Goal: Obtain resource: Obtain resource

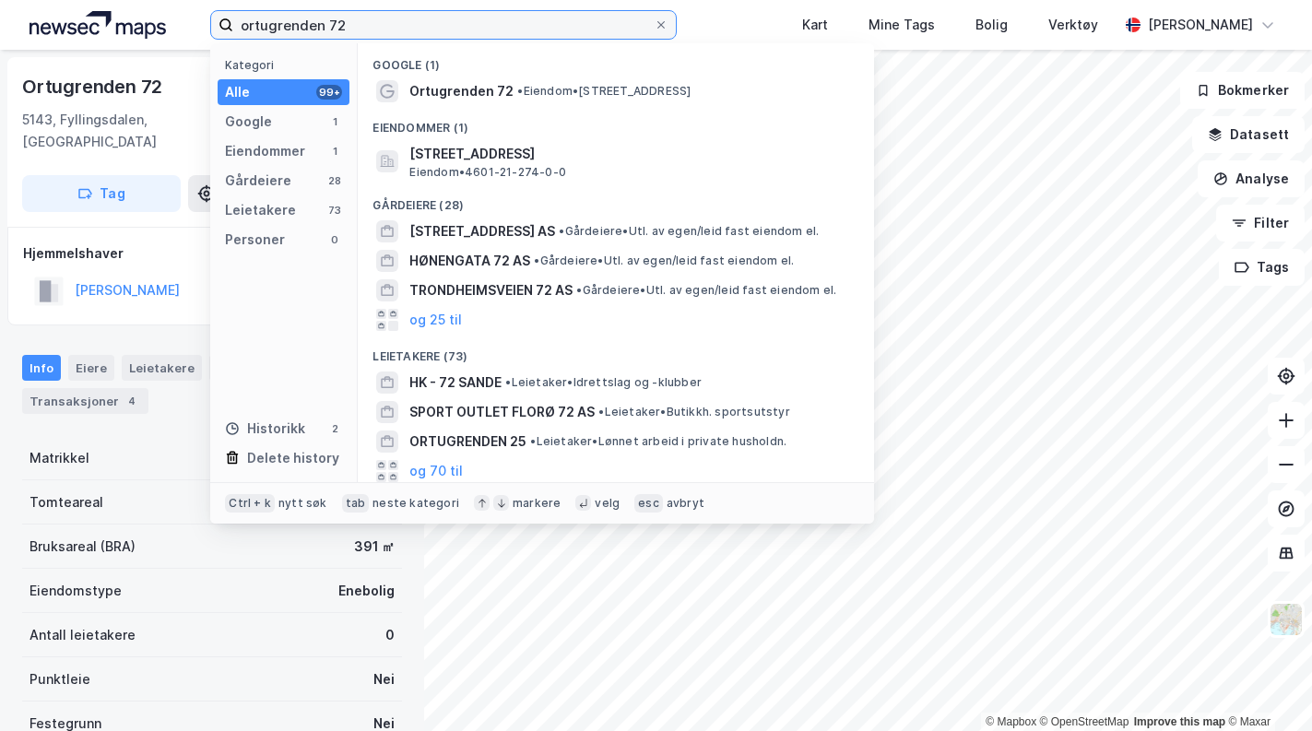
drag, startPoint x: 385, startPoint y: 30, endPoint x: 116, endPoint y: -18, distance: 273.5
click at [116, 0] on html "ortugrenden 72 Kategori Alle 99+ Google 1 Eiendommer 1 Gårdeiere 28 Leietakere …" at bounding box center [656, 365] width 1312 height 731
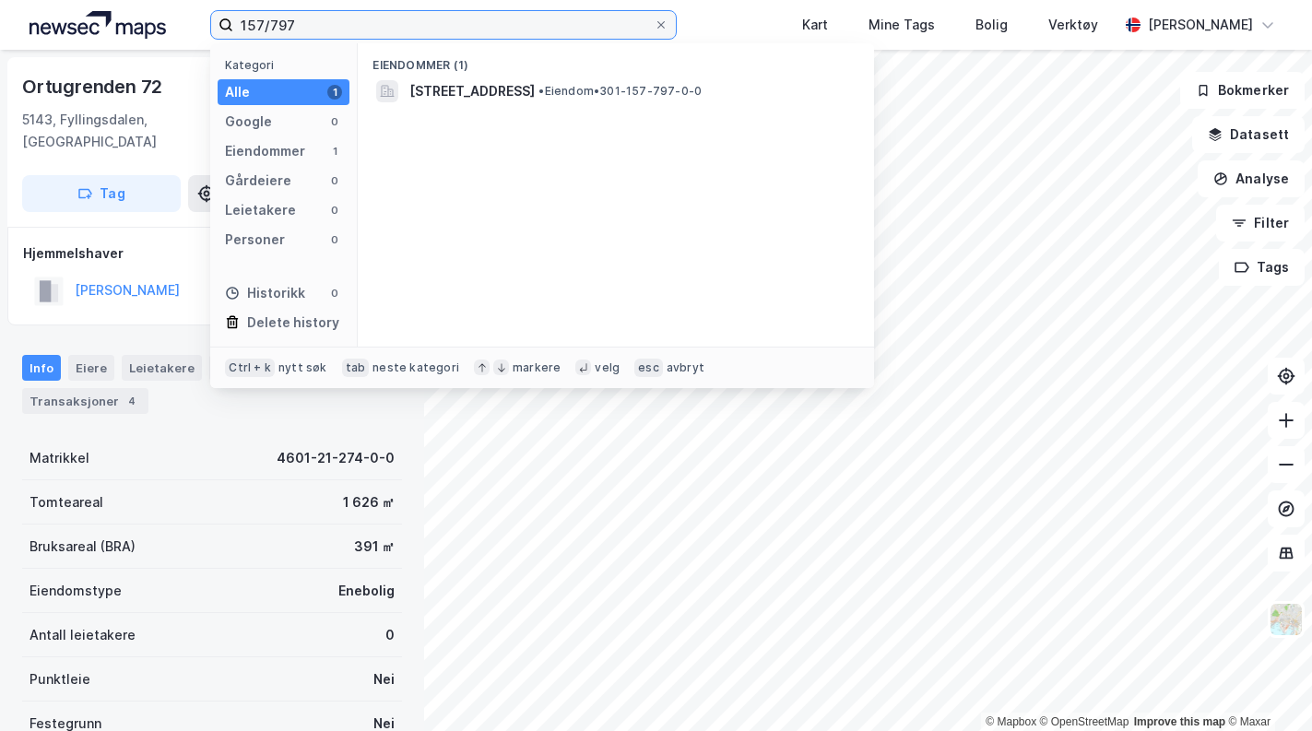
type input "157/797"
click at [535, 91] on span "[STREET_ADDRESS]" at bounding box center [471, 91] width 125 height 22
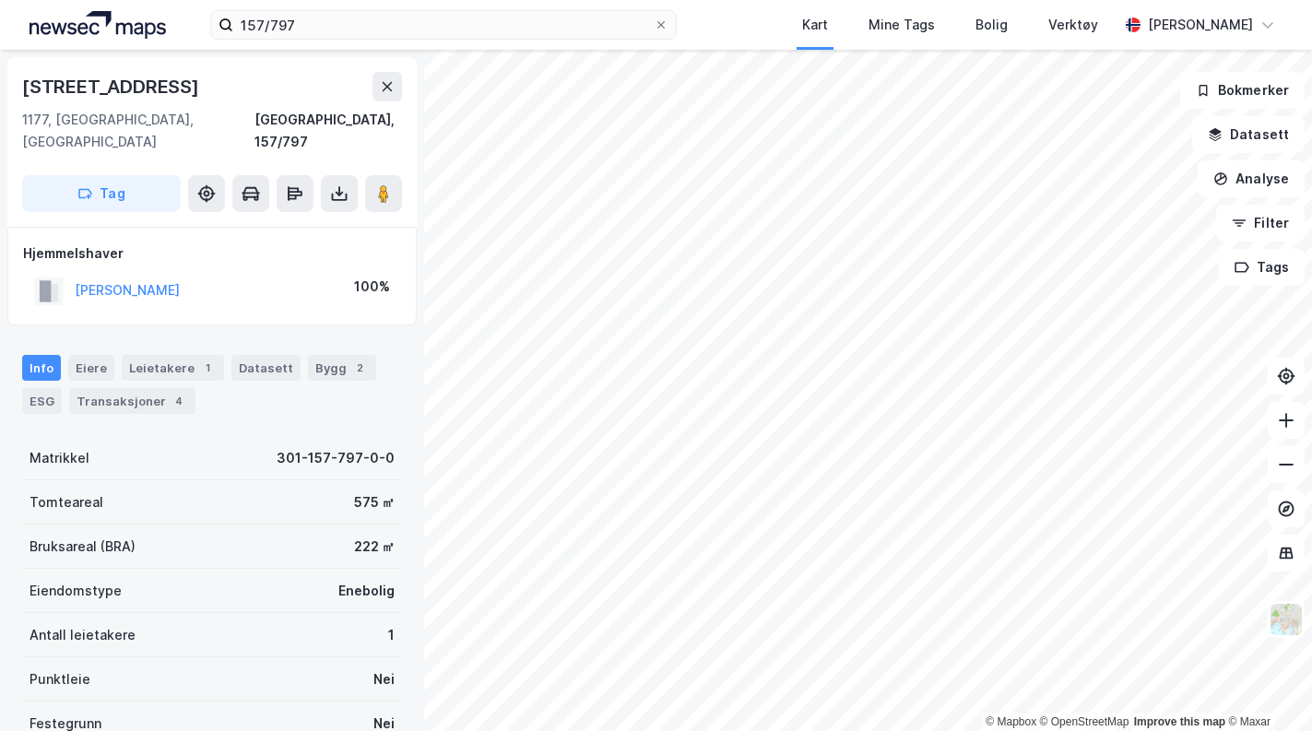
click at [339, 184] on icon at bounding box center [339, 193] width 18 height 18
click at [297, 223] on div "Last ned grunnbok" at bounding box center [248, 230] width 107 height 15
click at [116, 388] on div "Transaksjoner 4" at bounding box center [132, 401] width 126 height 26
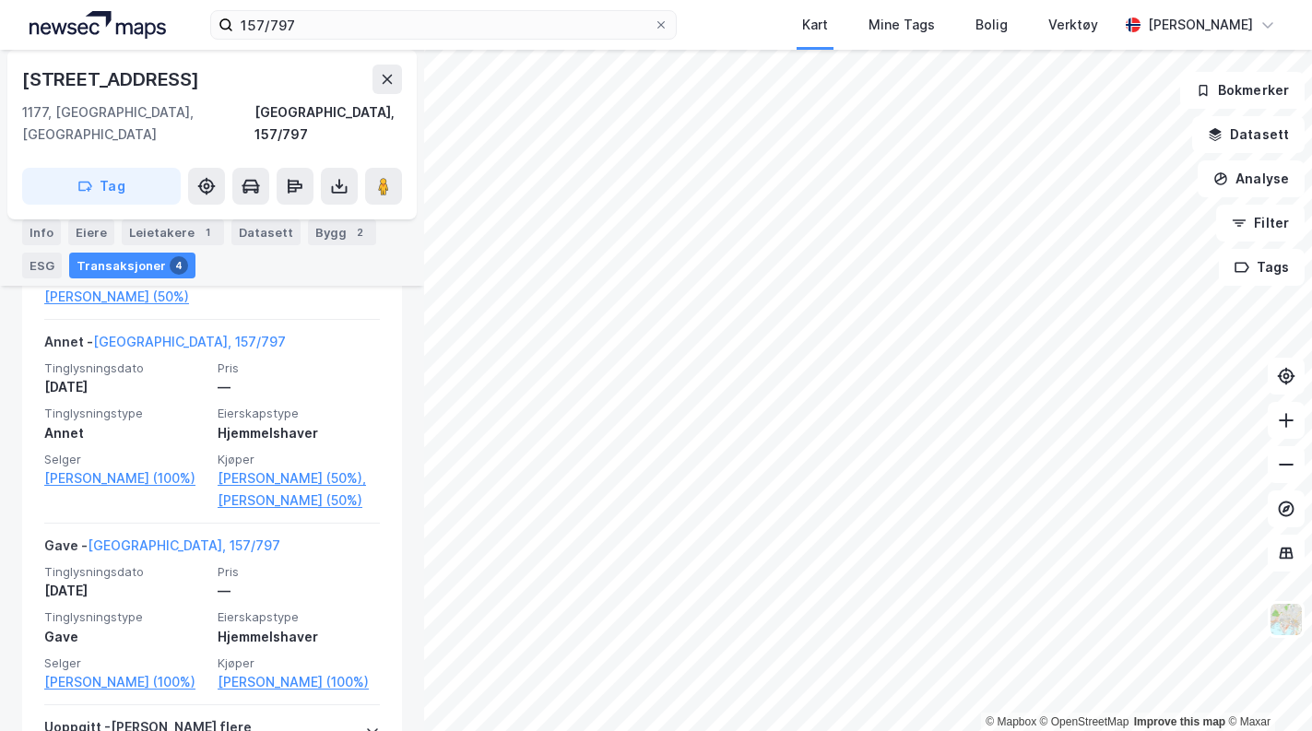
scroll to position [335, 0]
